Goal: Communication & Community: Answer question/provide support

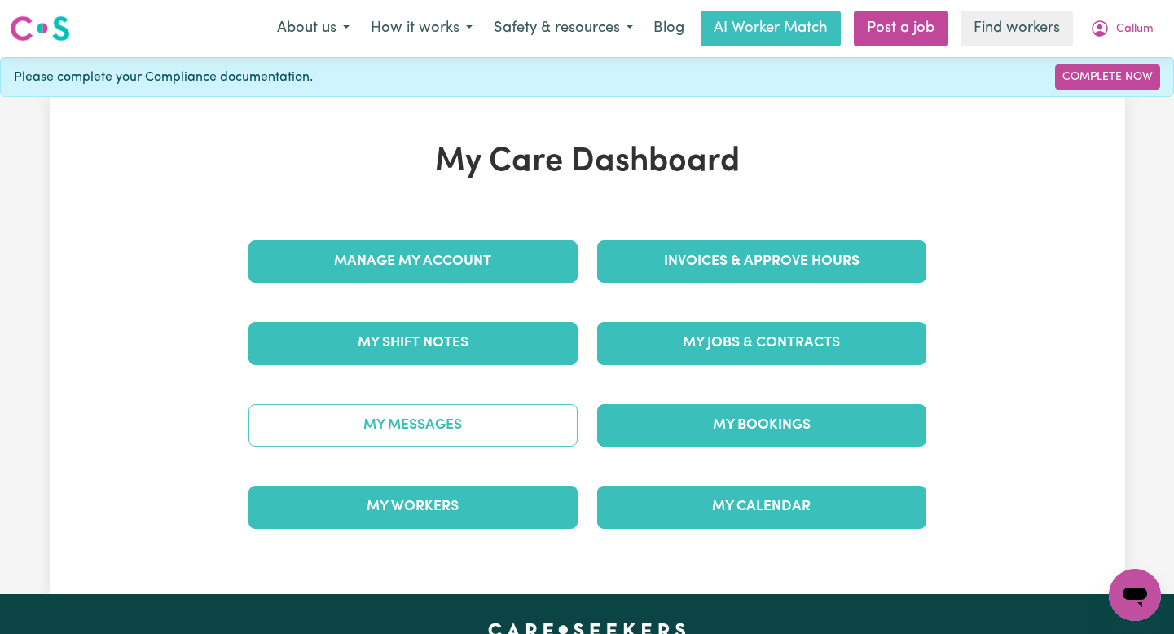
click at [521, 443] on link "My Messages" at bounding box center [413, 425] width 329 height 42
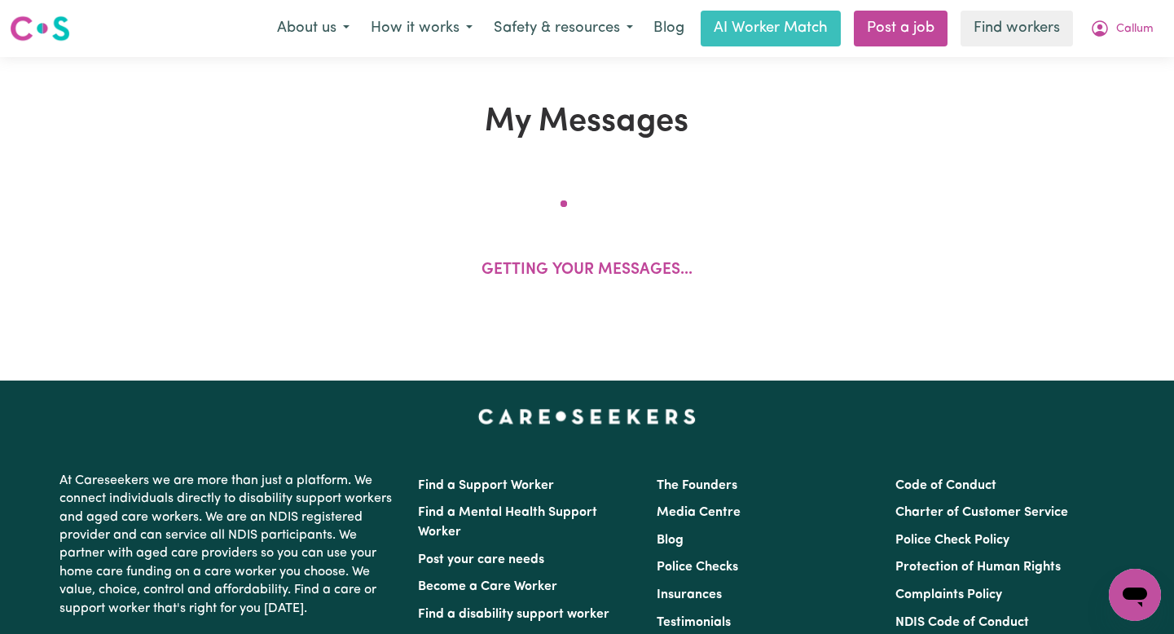
click at [495, 414] on img "Careseekers home page" at bounding box center [587, 416] width 218 height 16
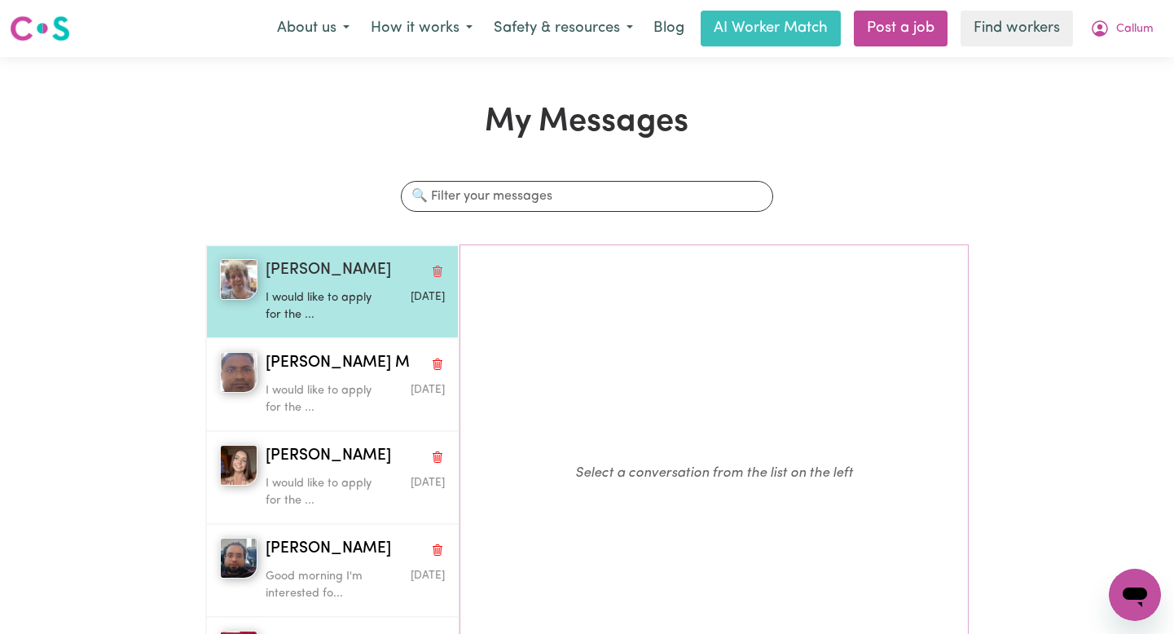
click at [356, 297] on p "I would like to apply for the ..." at bounding box center [326, 306] width 120 height 35
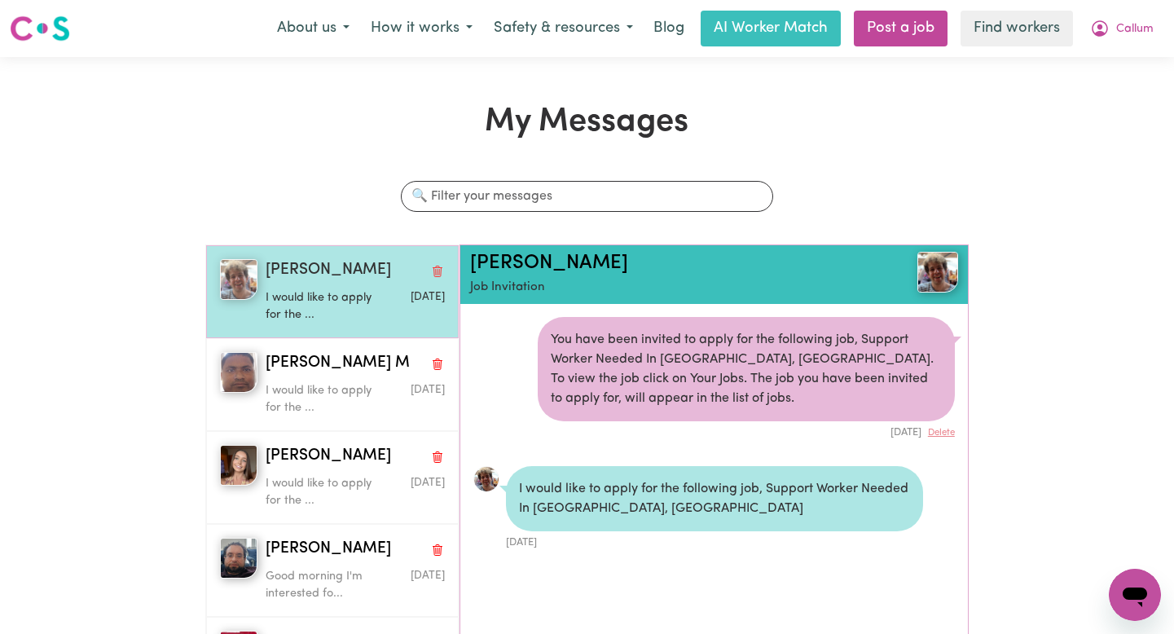
scroll to position [10, 0]
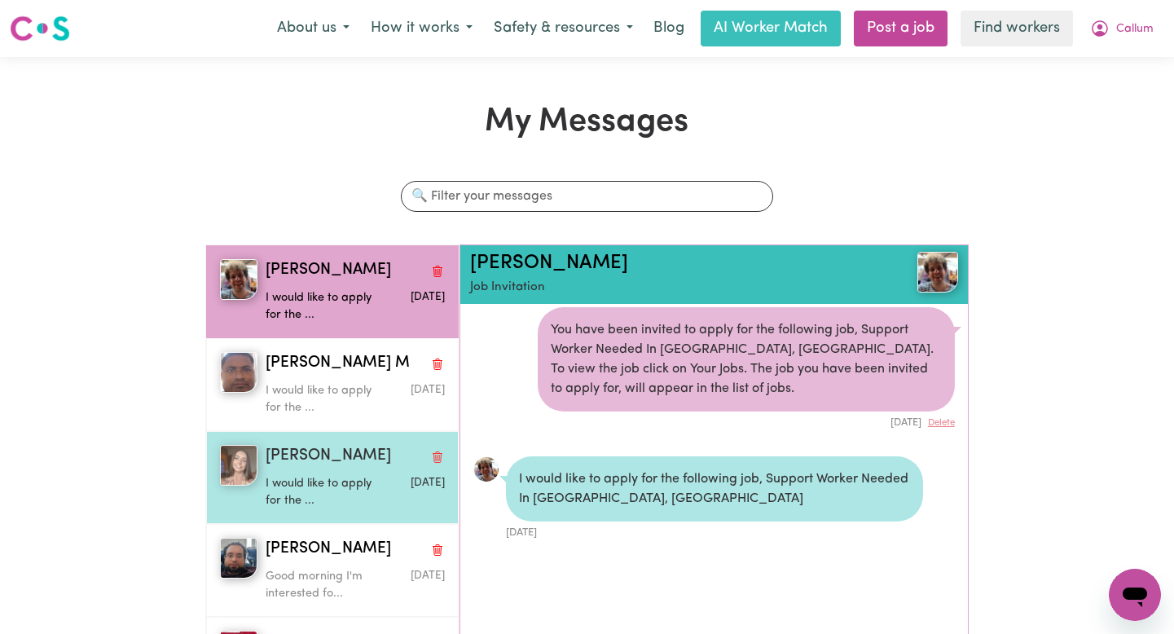
click at [313, 510] on p "I would like to apply for the ..." at bounding box center [326, 492] width 120 height 35
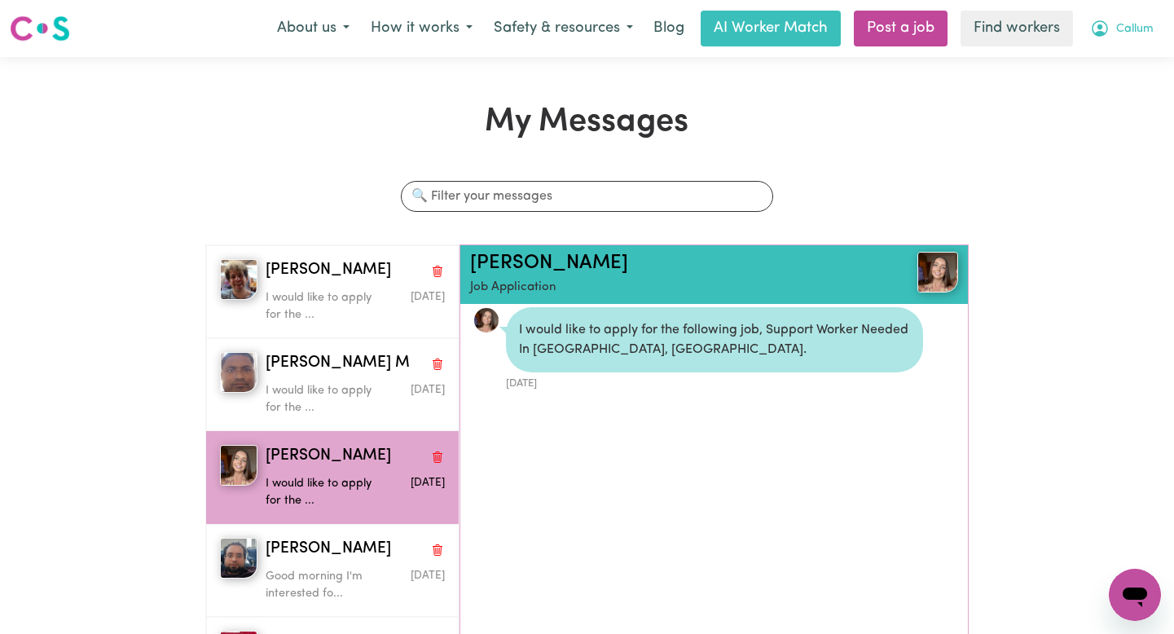
click at [1105, 33] on icon "My Account" at bounding box center [1100, 29] width 20 height 20
click at [1073, 93] on link "Logout" at bounding box center [1099, 93] width 129 height 31
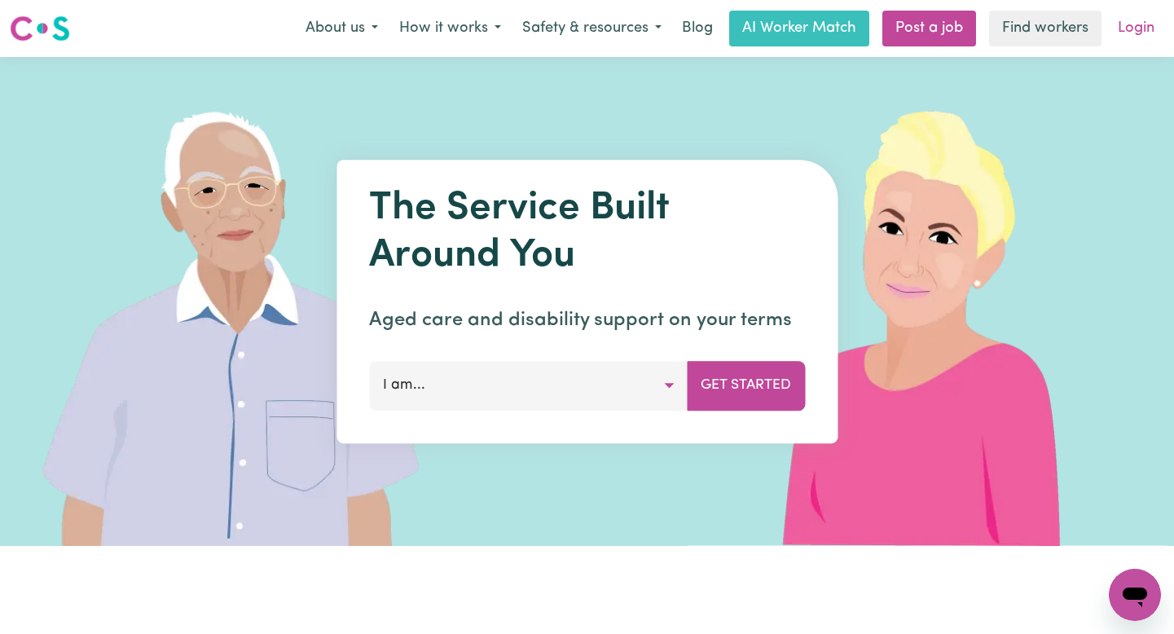
click at [1153, 24] on link "Login" at bounding box center [1136, 29] width 56 height 36
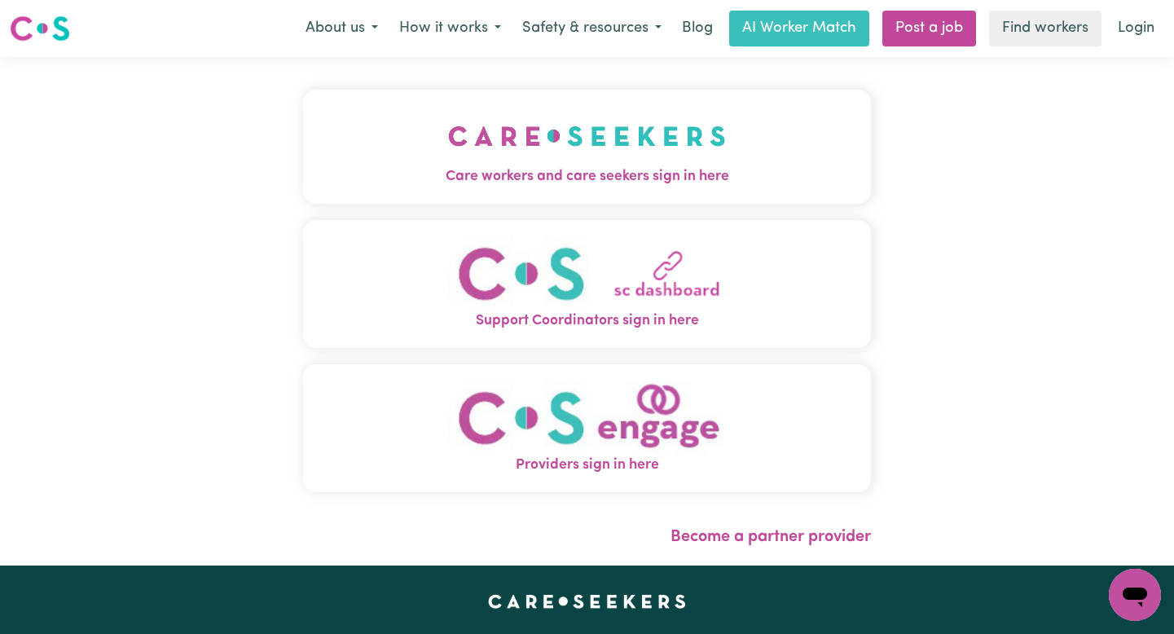
click at [448, 148] on img "Care workers and care seekers sign in here" at bounding box center [587, 136] width 278 height 60
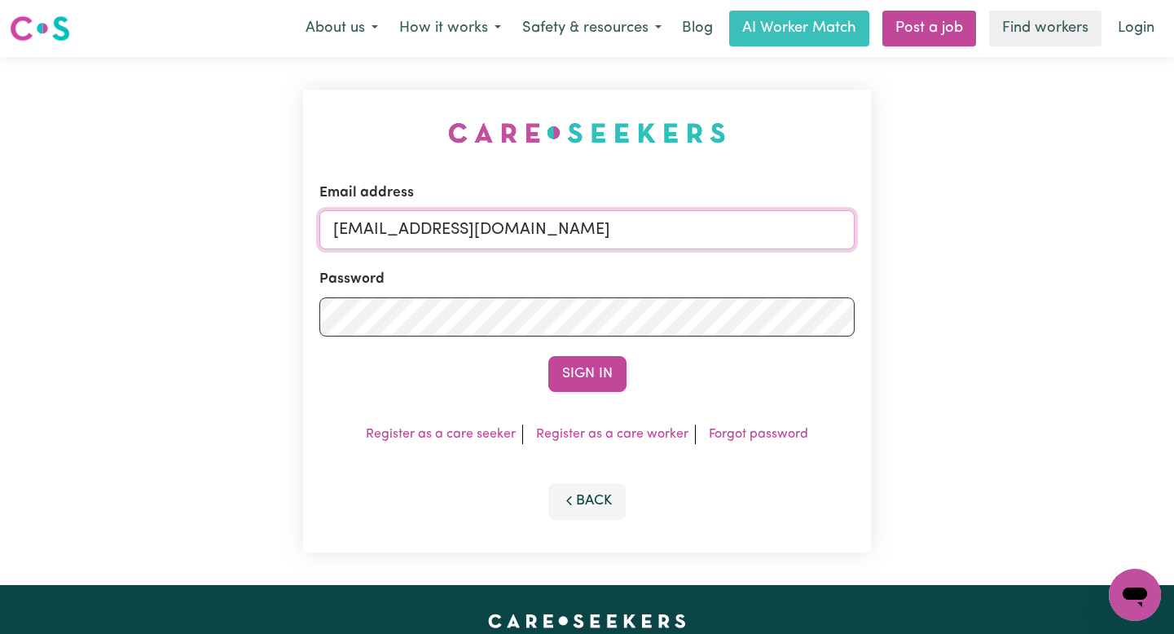
drag, startPoint x: 761, startPoint y: 231, endPoint x: 419, endPoint y: 232, distance: 342.3
click at [419, 232] on input "[EMAIL_ADDRESS][DOMAIN_NAME]" at bounding box center [586, 229] width 535 height 39
paste input "HarryNurmiELS"
type input "[EMAIL_ADDRESS][DOMAIN_NAME]"
click at [548, 356] on button "Sign In" at bounding box center [587, 374] width 78 height 36
